Goal: Navigation & Orientation: Find specific page/section

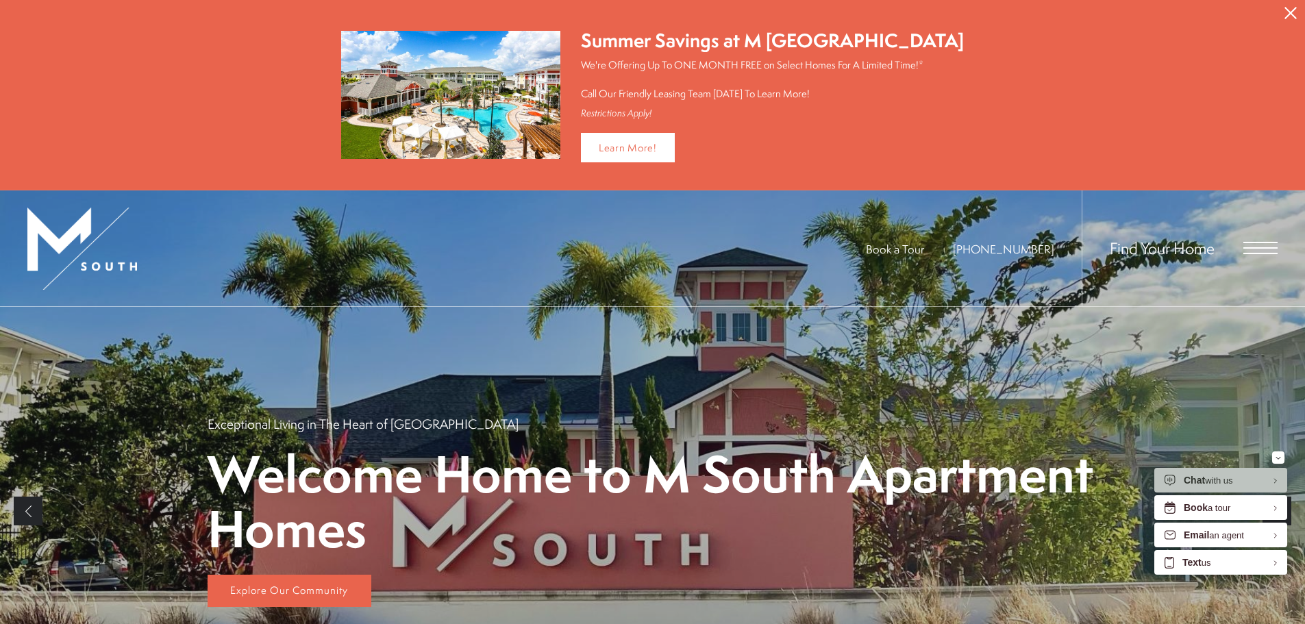
click at [1288, 8] on icon "Close Alert" at bounding box center [1290, 13] width 12 height 12
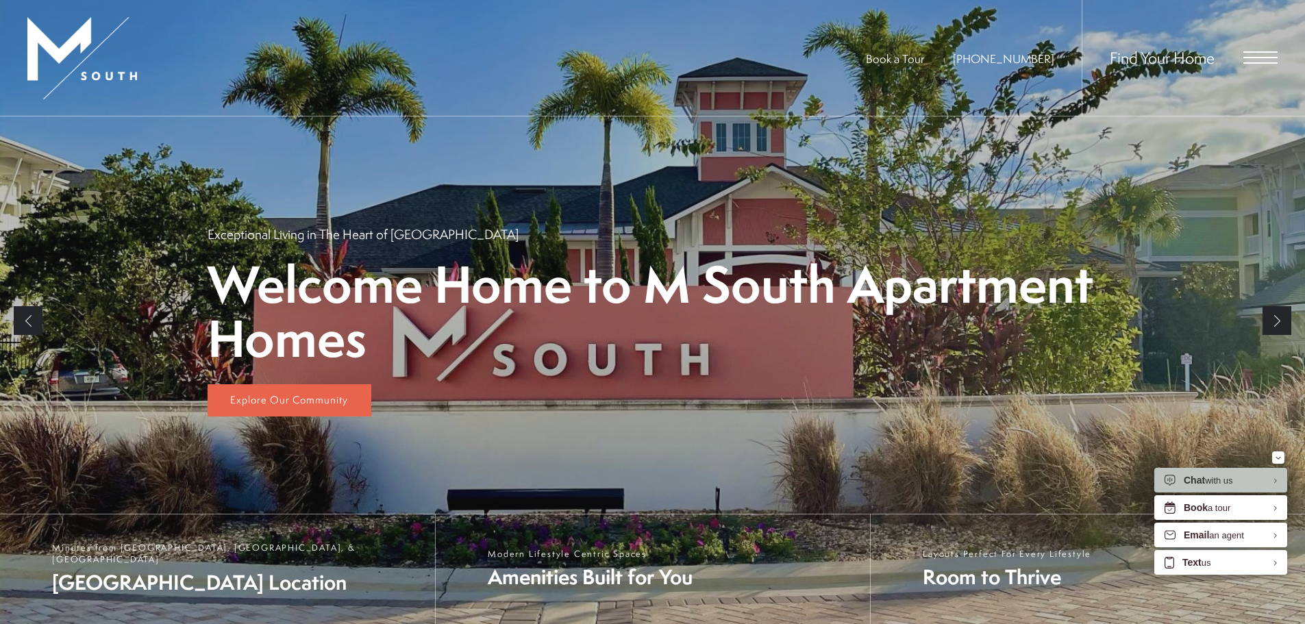
click at [1254, 57] on span "Open Menu" at bounding box center [1260, 57] width 34 height 1
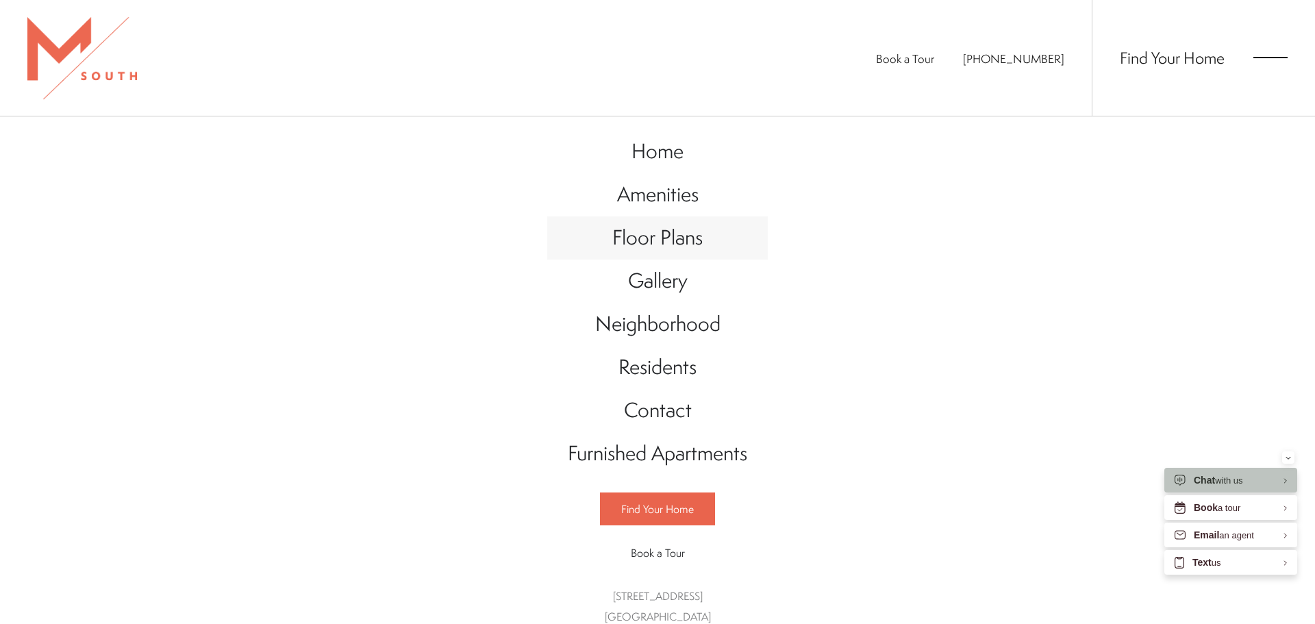
click at [651, 226] on span "Floor Plans" at bounding box center [657, 237] width 90 height 28
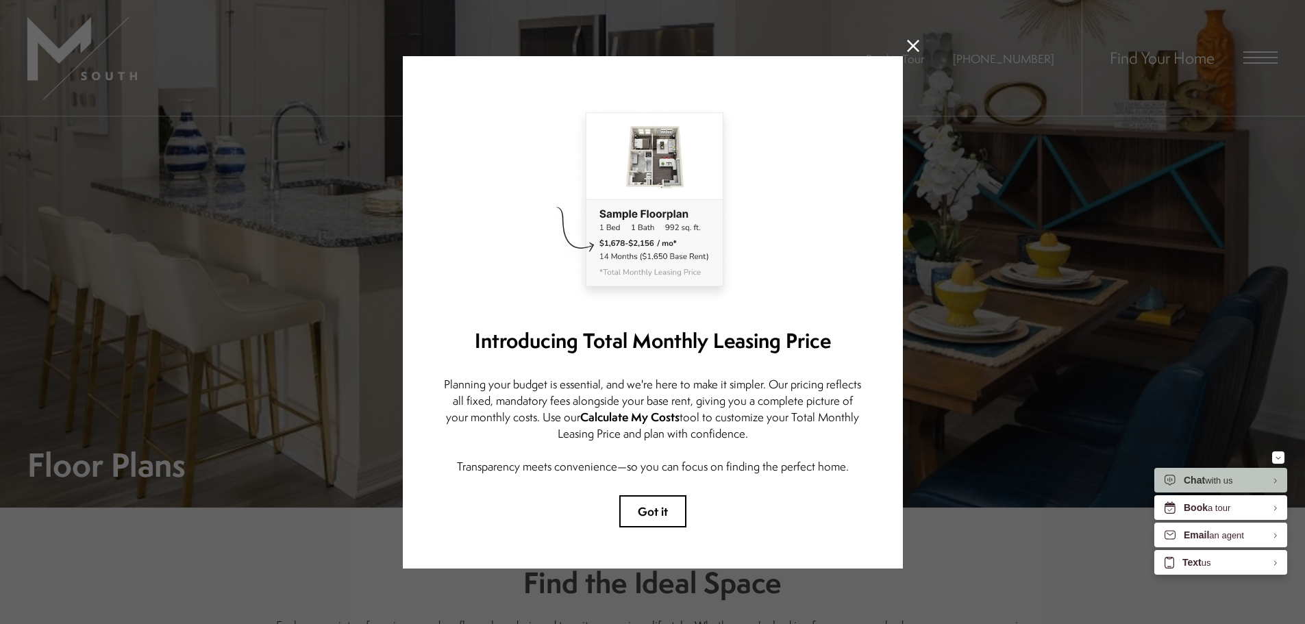
click at [908, 44] on icon at bounding box center [913, 46] width 12 height 12
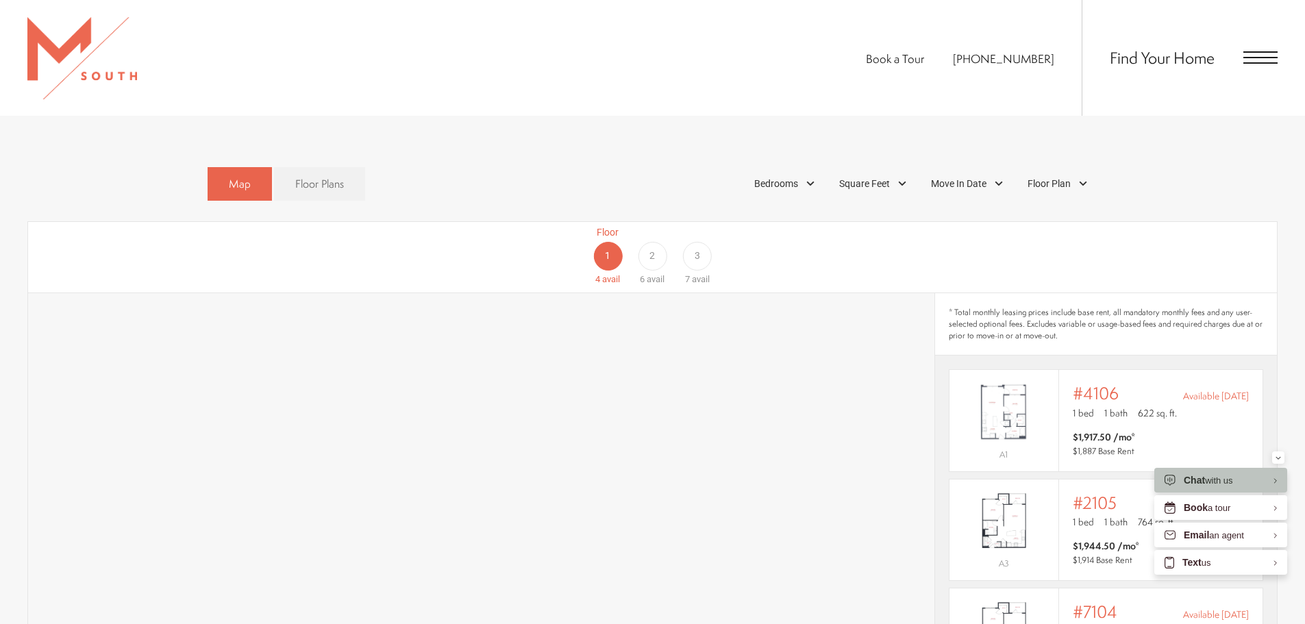
scroll to position [890, 0]
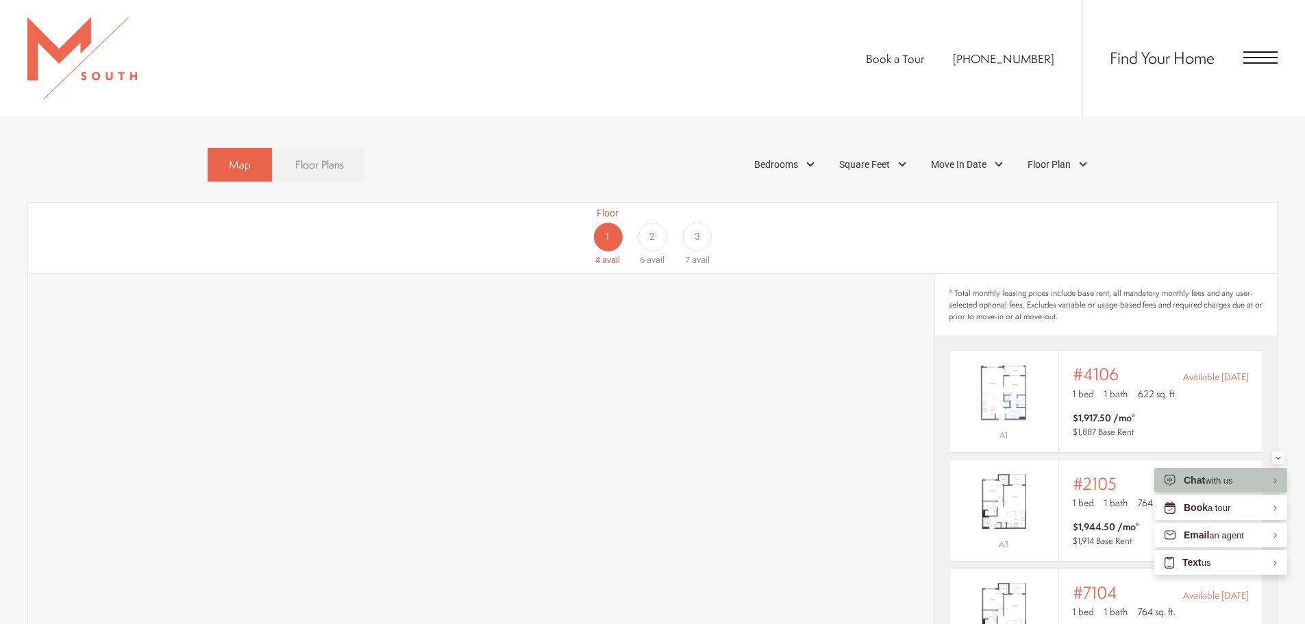
click at [315, 157] on span "Floor Plans" at bounding box center [319, 165] width 49 height 16
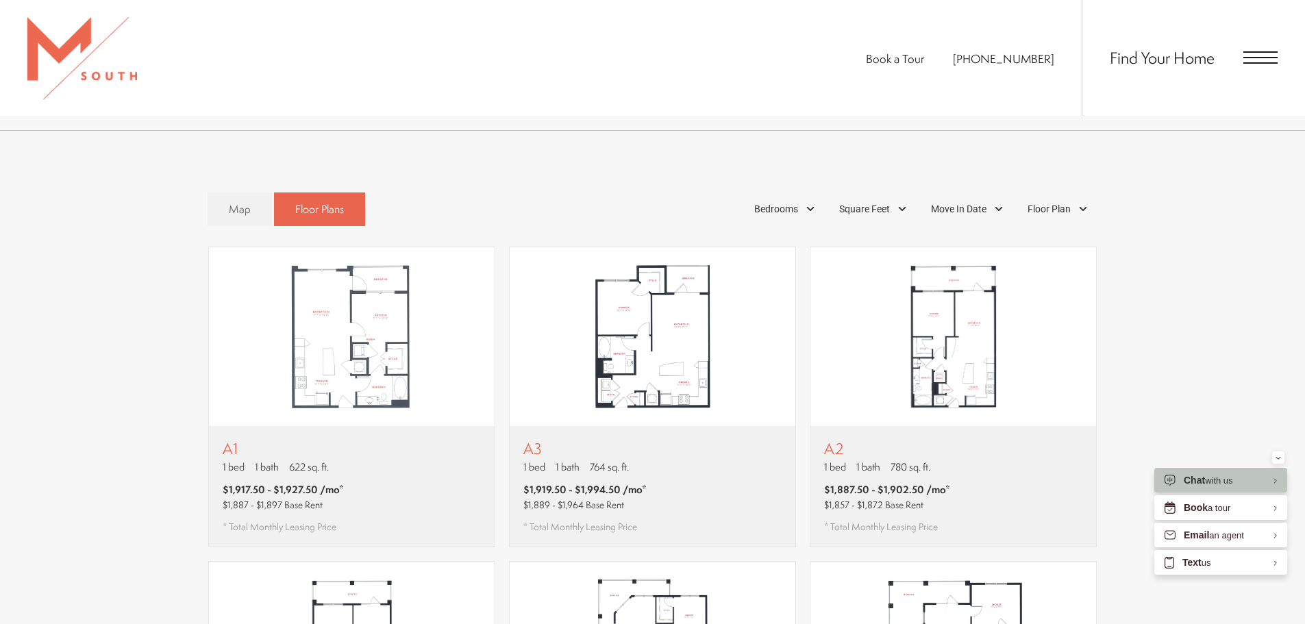
scroll to position [822, 0]
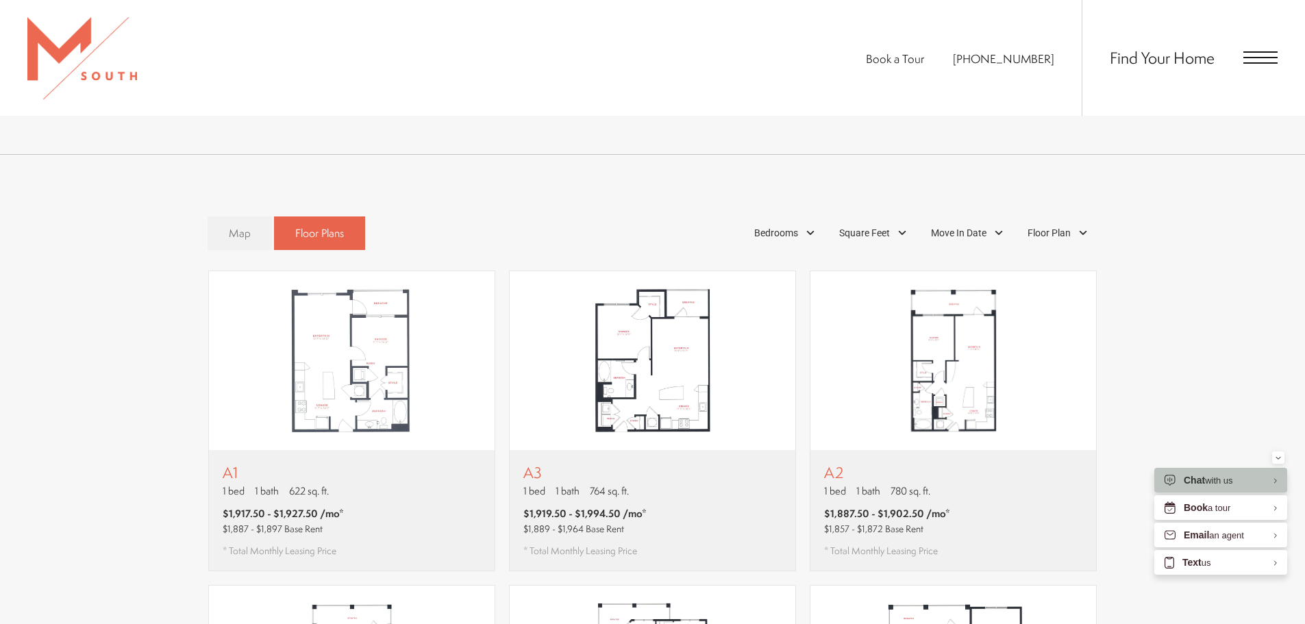
click at [230, 216] on link "Map" at bounding box center [240, 233] width 64 height 34
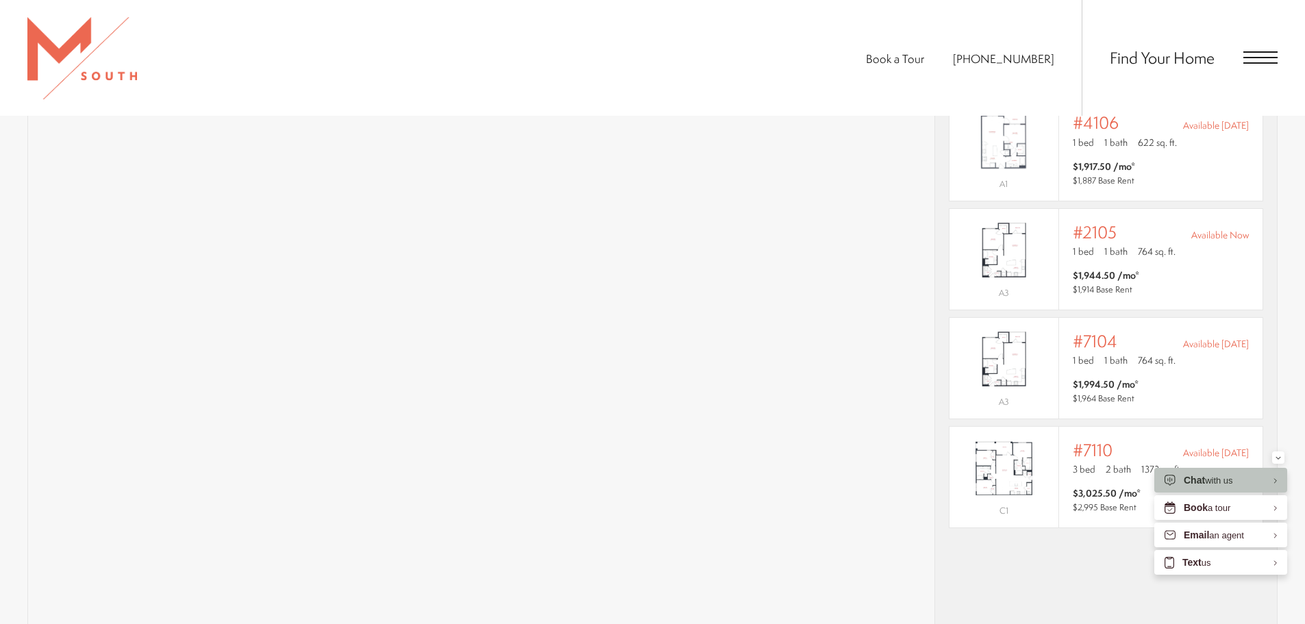
scroll to position [1164, 0]
